Goal: Find specific page/section: Find specific page/section

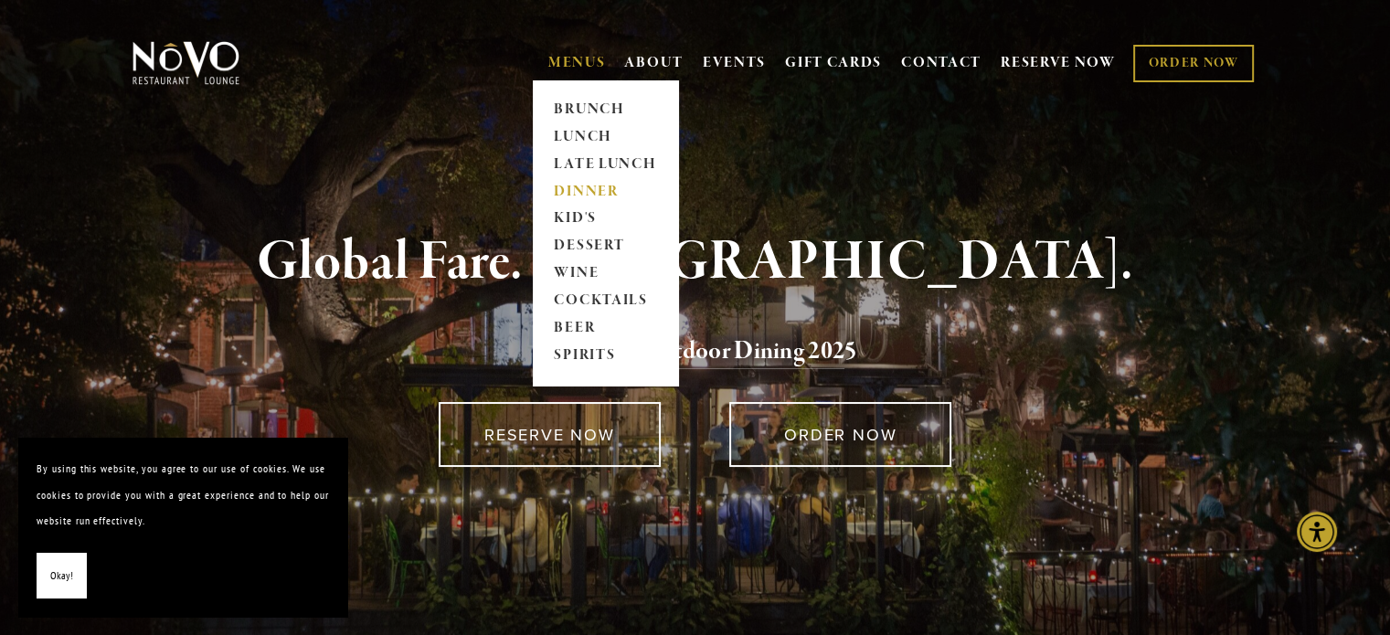
click at [585, 195] on link "DINNER" at bounding box center [605, 191] width 114 height 27
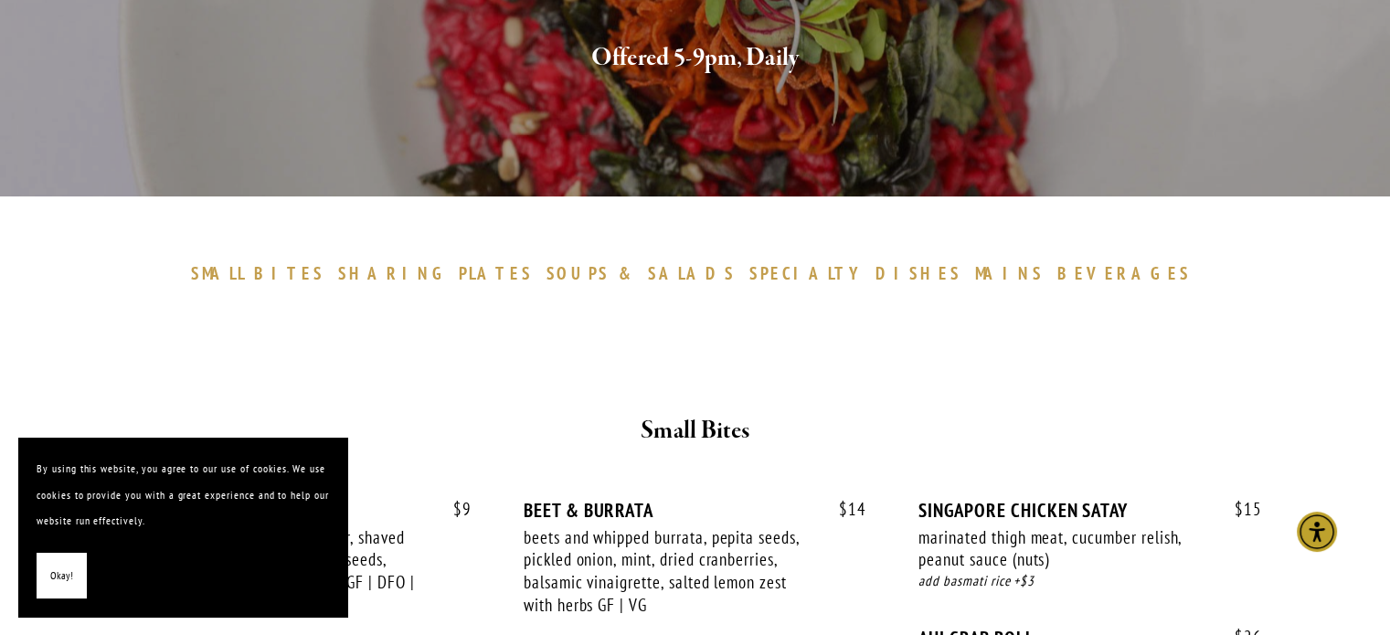
scroll to position [457, 0]
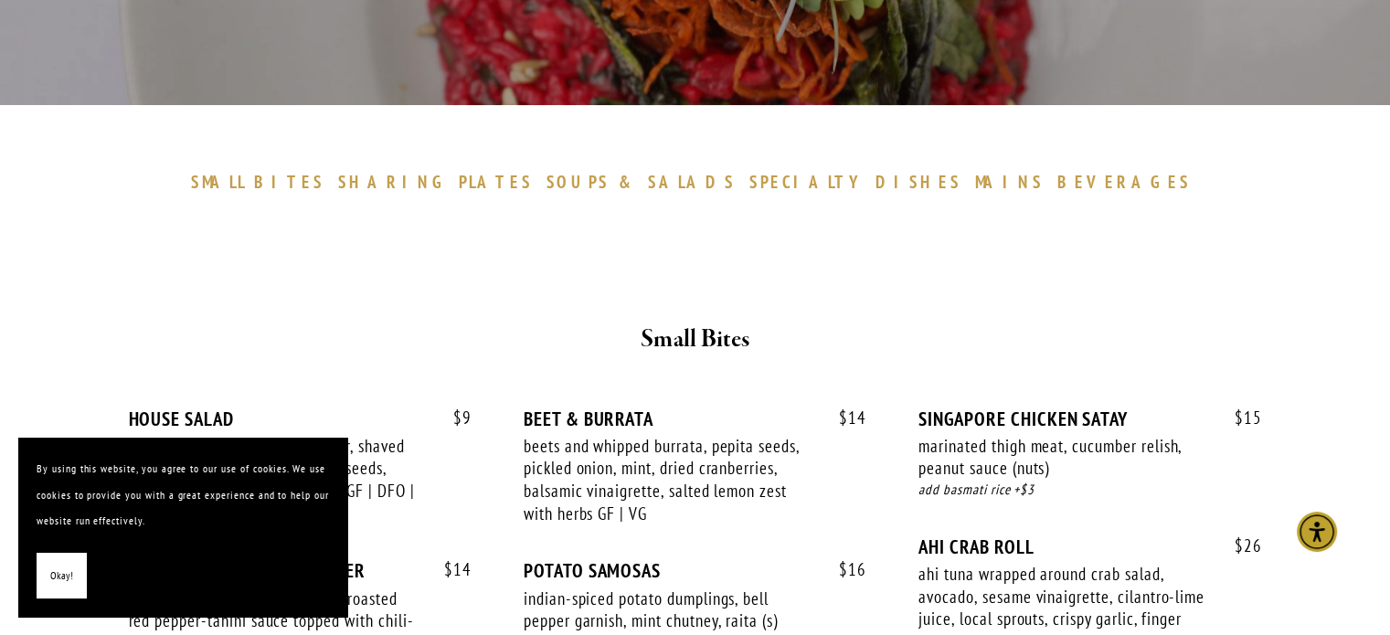
click at [50, 566] on span "Okay!" at bounding box center [61, 576] width 23 height 26
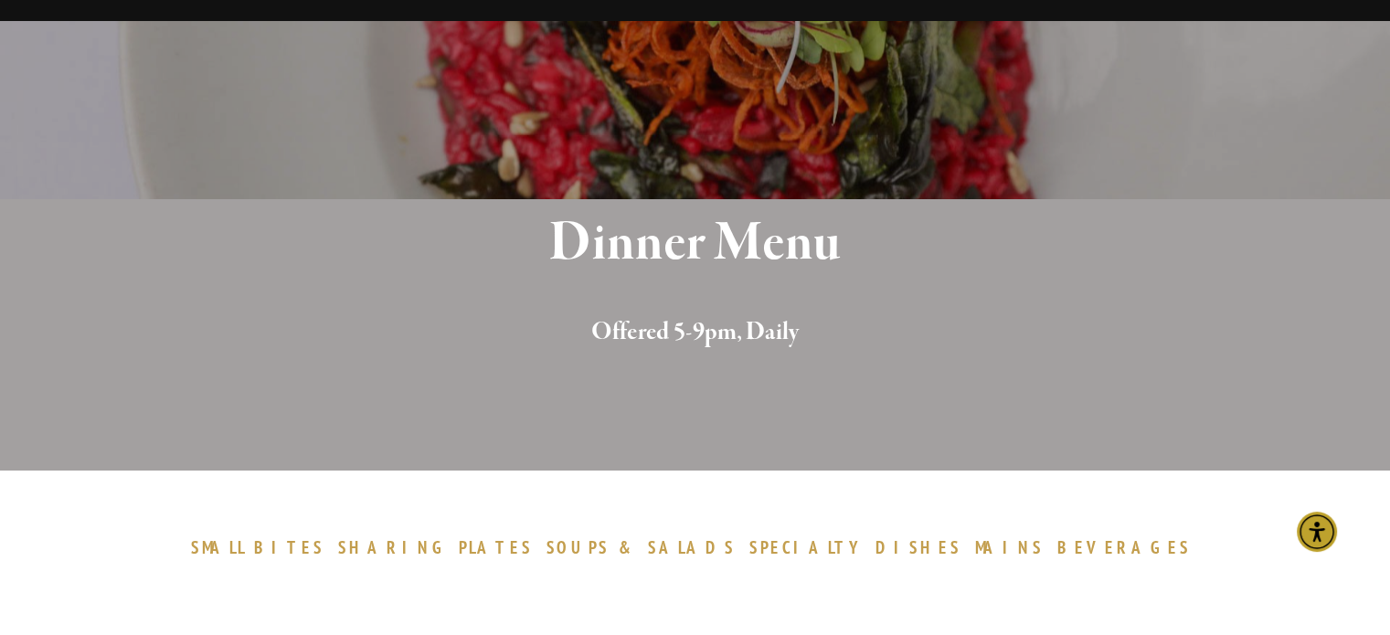
scroll to position [0, 0]
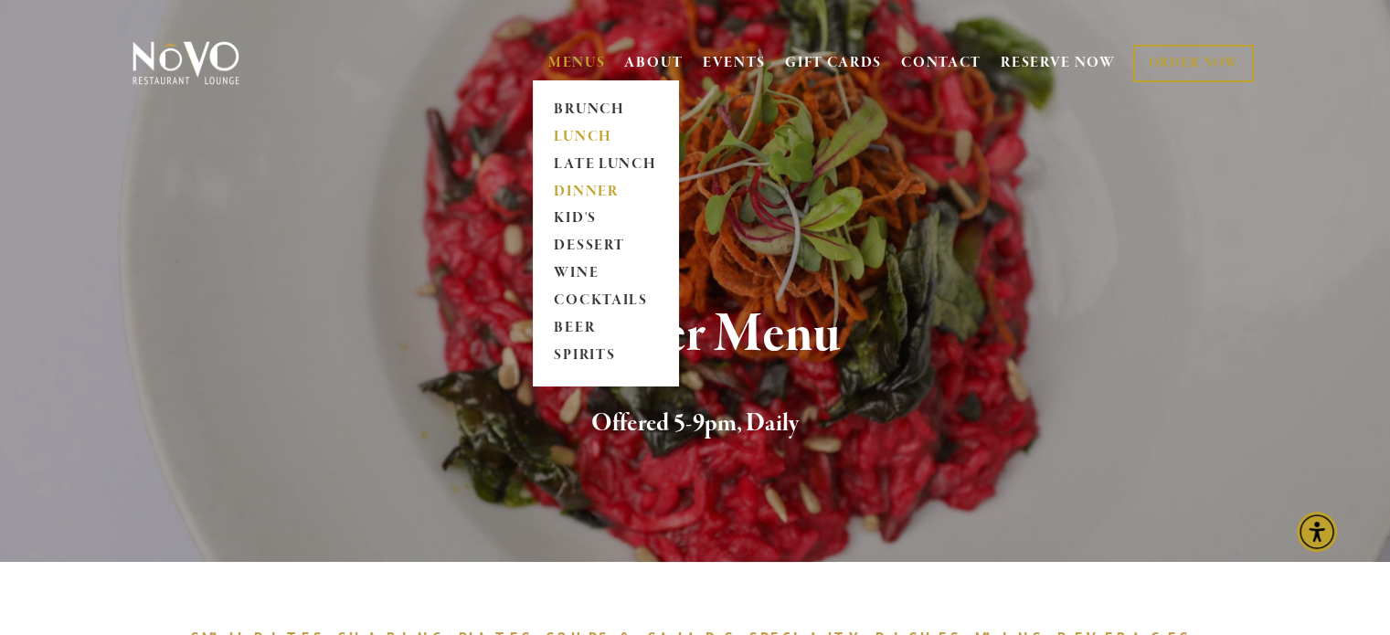
click at [580, 136] on link "LUNCH" at bounding box center [605, 136] width 114 height 27
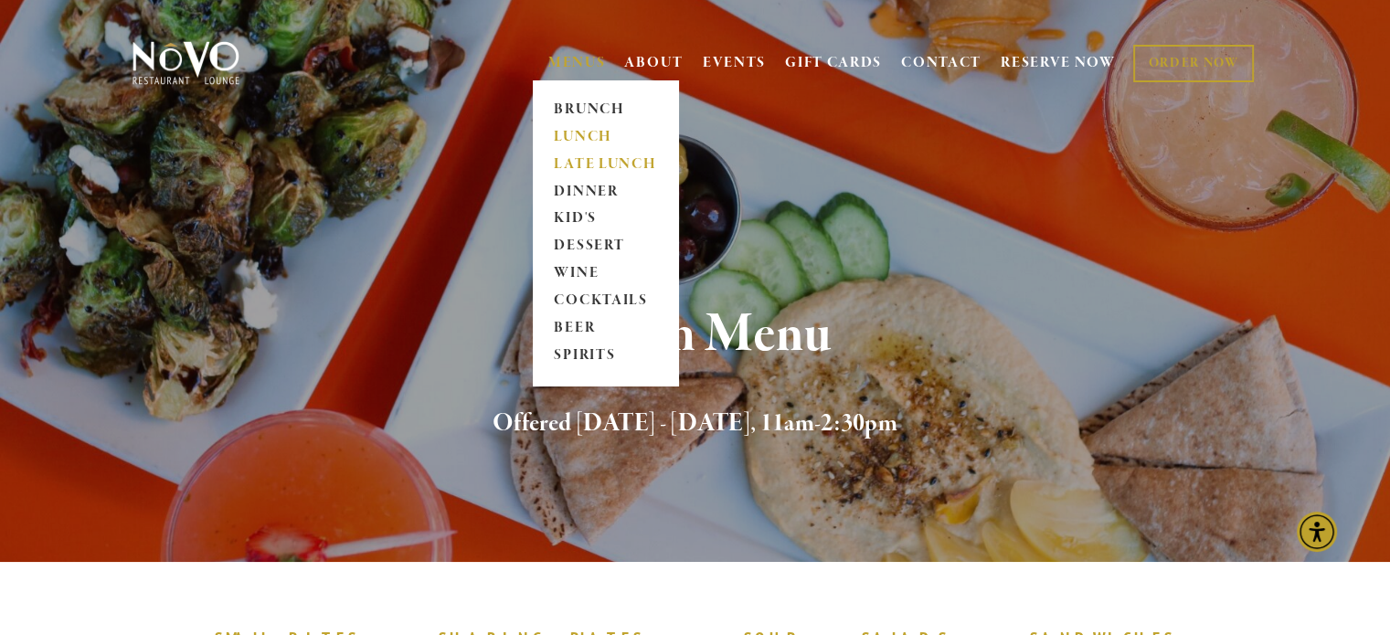
click at [585, 160] on link "LATE LUNCH" at bounding box center [605, 164] width 114 height 27
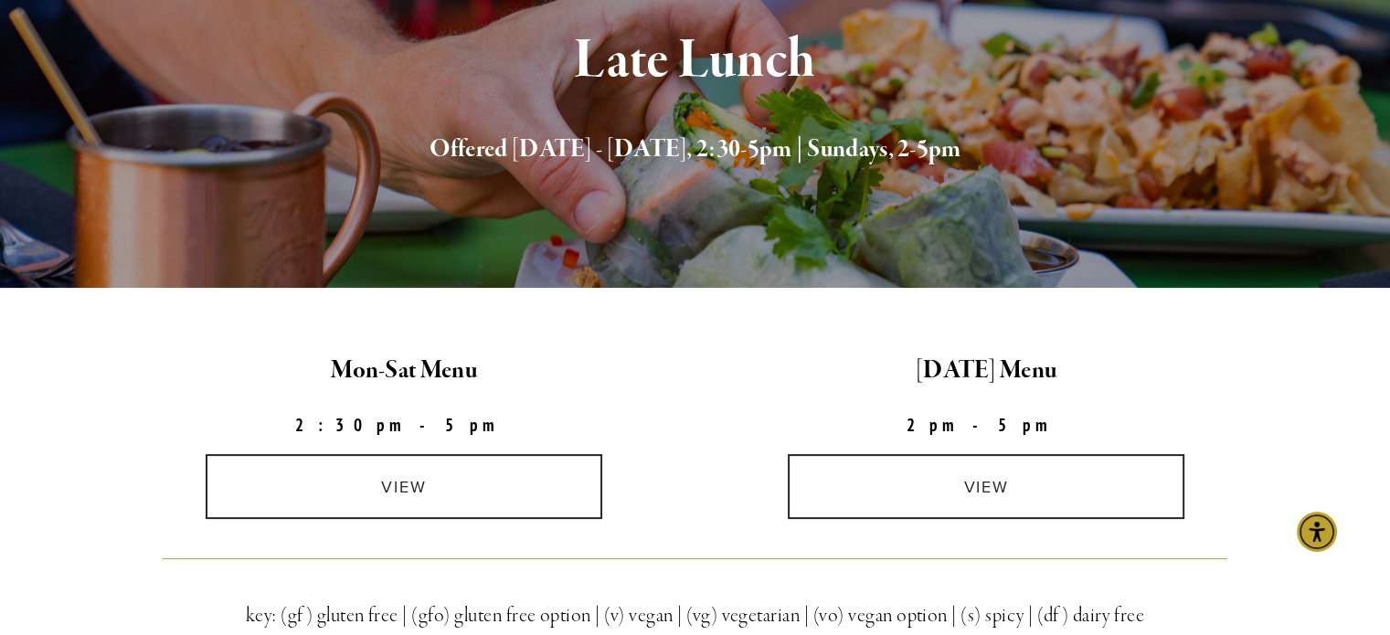
scroll to position [548, 0]
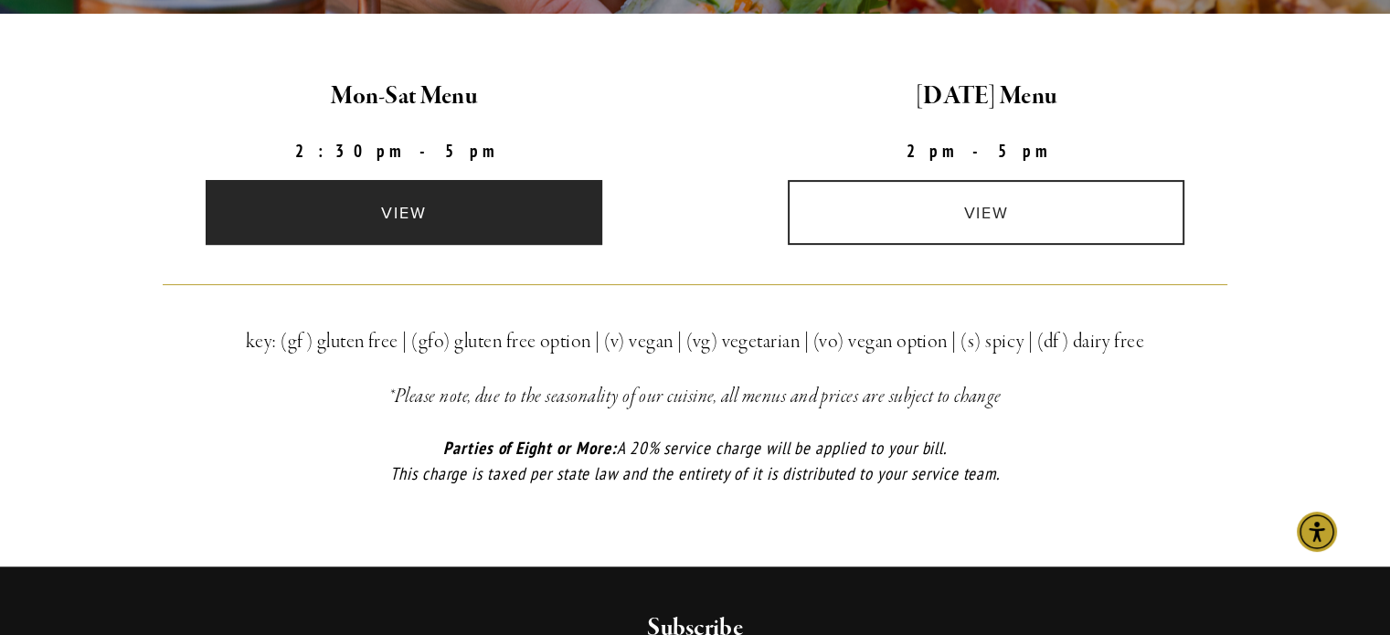
click at [429, 212] on link "view" at bounding box center [404, 212] width 397 height 65
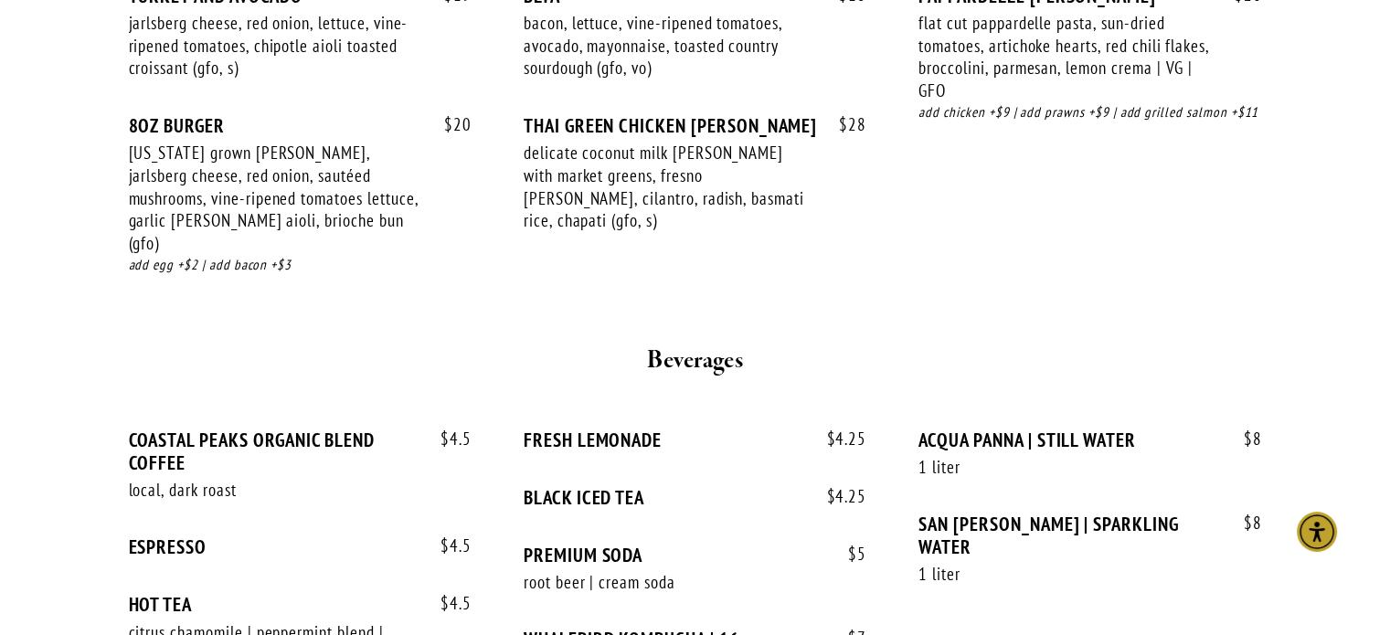
scroll to position [2376, 0]
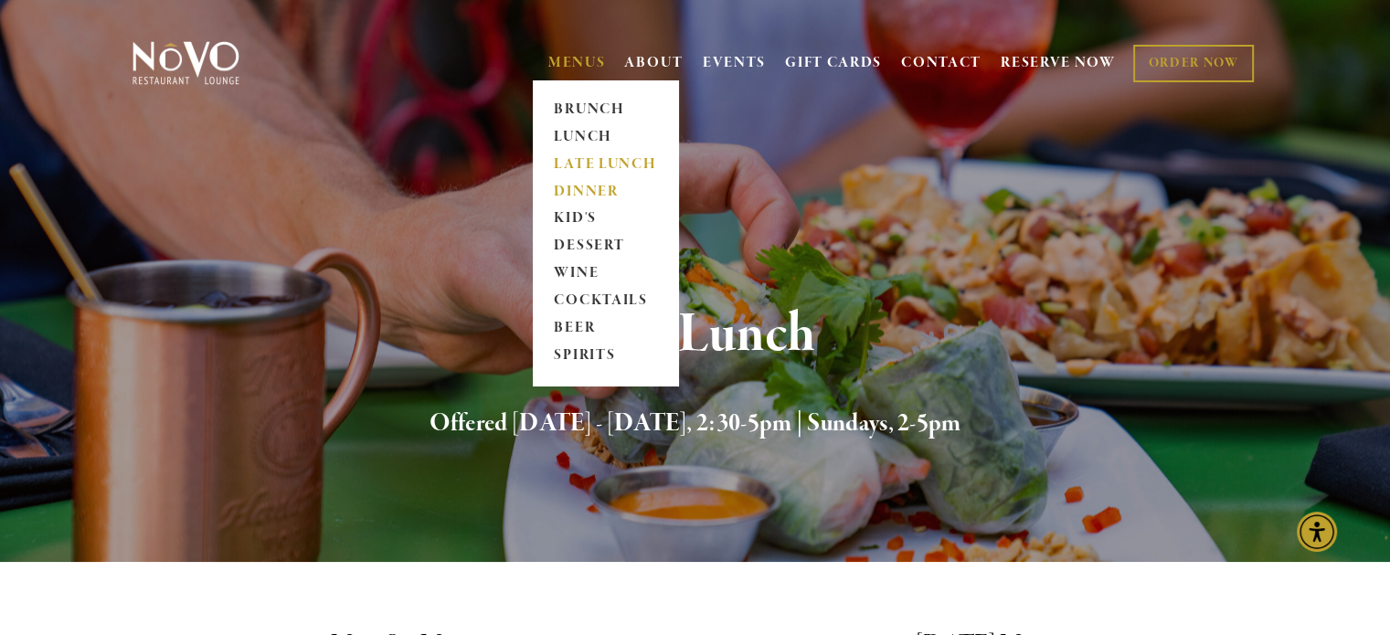
click at [581, 193] on link "DINNER" at bounding box center [605, 191] width 114 height 27
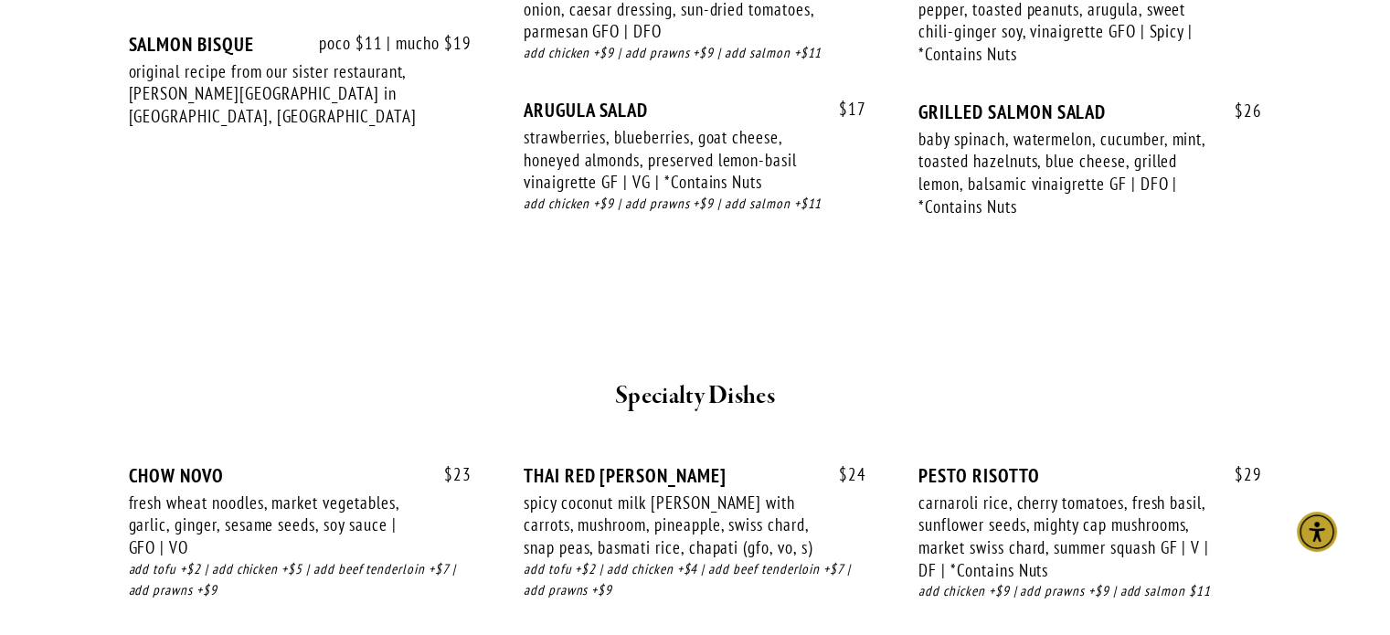
scroll to position [2284, 0]
